Goal: Obtain resource: Obtain resource

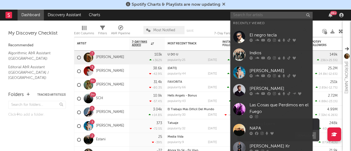
click at [243, 16] on input "text" at bounding box center [271, 15] width 82 height 7
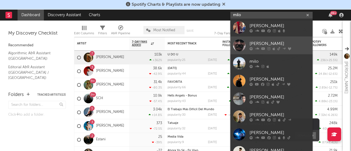
type input "milo"
click at [283, 40] on link "[PERSON_NAME]" at bounding box center [271, 45] width 82 height 18
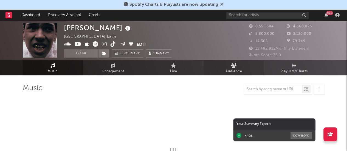
click at [232, 67] on icon at bounding box center [234, 65] width 6 height 4
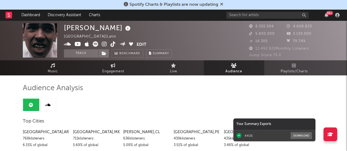
click at [95, 45] on icon at bounding box center [95, 43] width 5 height 5
click at [124, 66] on link "Engagement" at bounding box center [113, 67] width 60 height 15
select select "1w"
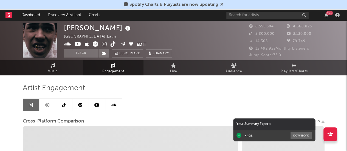
click at [79, 107] on link at bounding box center [80, 105] width 16 height 12
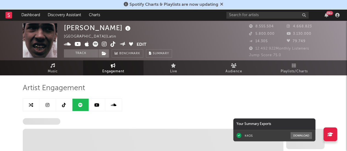
select select "6m"
select select "1w"
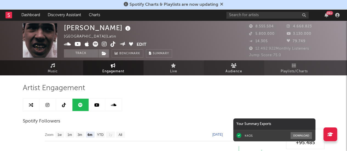
click at [238, 68] on link "Audience" at bounding box center [234, 67] width 60 height 15
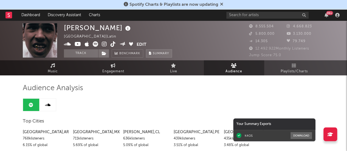
click at [157, 53] on span "Summary" at bounding box center [161, 53] width 16 height 3
click at [290, 83] on div "×" at bounding box center [173, 75] width 347 height 151
click at [122, 53] on span "Benchmark" at bounding box center [129, 53] width 21 height 7
click at [151, 54] on button "Summary" at bounding box center [159, 53] width 26 height 8
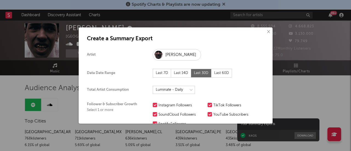
click at [219, 73] on div "Last 60D" at bounding box center [221, 73] width 21 height 9
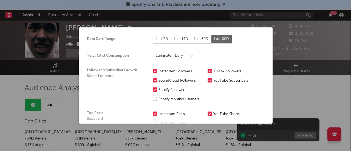
scroll to position [37, 0]
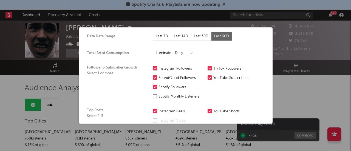
click at [186, 52] on select at bounding box center [174, 53] width 42 height 8
click at [153, 49] on select at bounding box center [174, 53] width 42 height 8
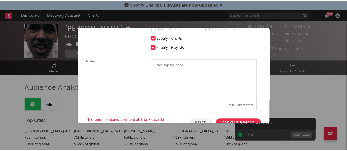
scroll to position [226, 0]
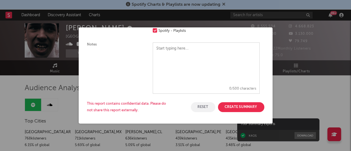
click at [226, 105] on button "Create Summary" at bounding box center [241, 107] width 46 height 10
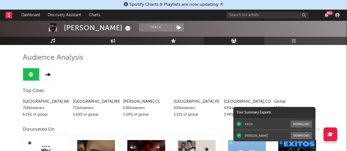
scroll to position [31, 0]
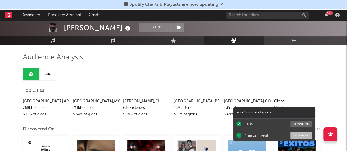
click at [296, 133] on button "Download" at bounding box center [300, 135] width 21 height 7
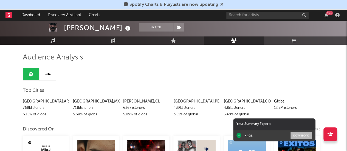
click at [298, 135] on button "Download" at bounding box center [300, 135] width 21 height 7
